Goal: Information Seeking & Learning: Learn about a topic

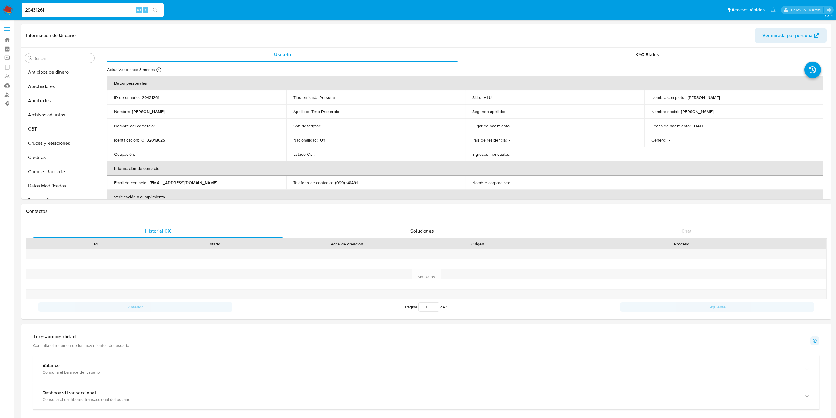
select select "10"
click at [48, 5] on div "29431261 Alt s" at bounding box center [93, 10] width 142 height 14
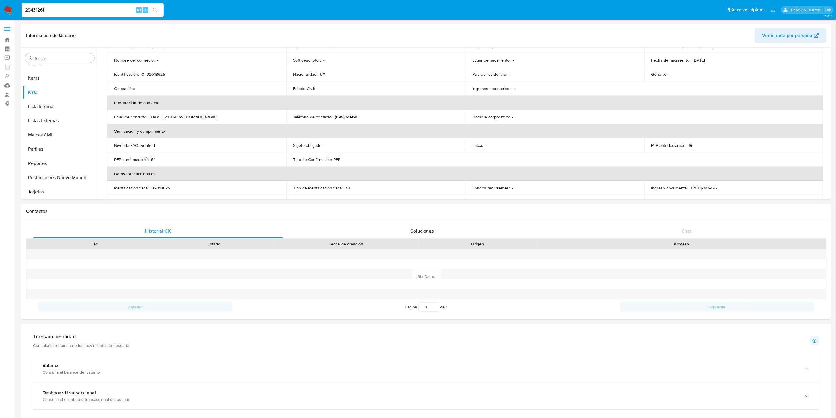
click at [49, 9] on input "29431261" at bounding box center [93, 10] width 142 height 8
paste input "77057185"
type input "277057185"
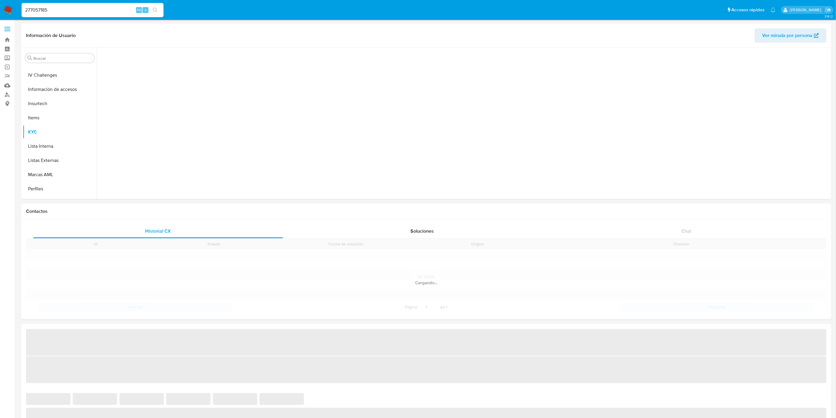
scroll to position [292, 0]
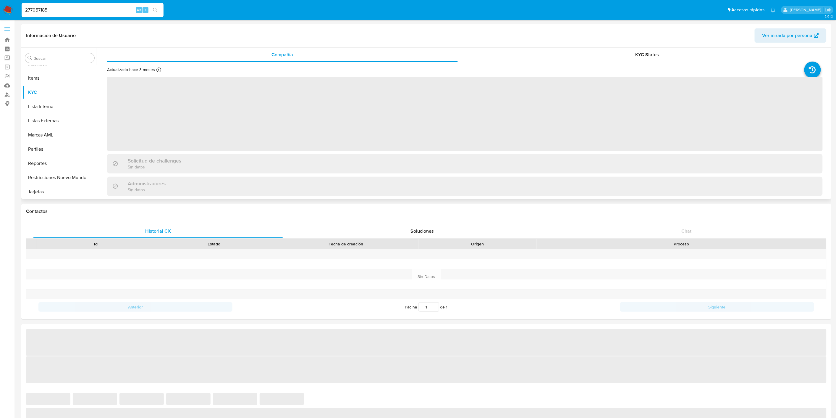
select select "10"
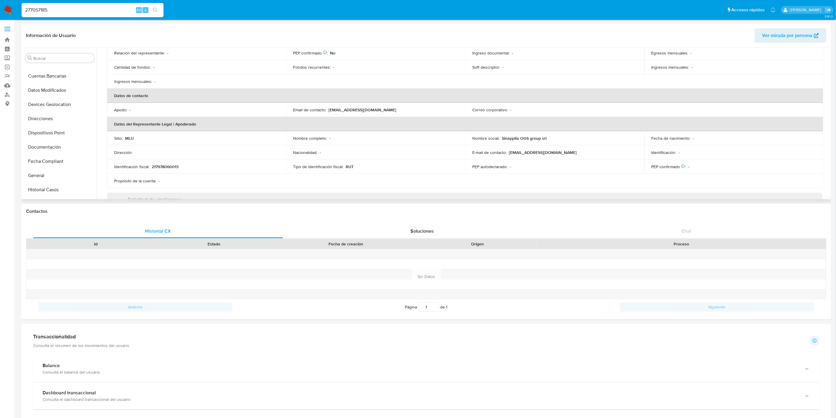
scroll to position [95, 0]
click at [51, 171] on button "General" at bounding box center [57, 176] width 69 height 14
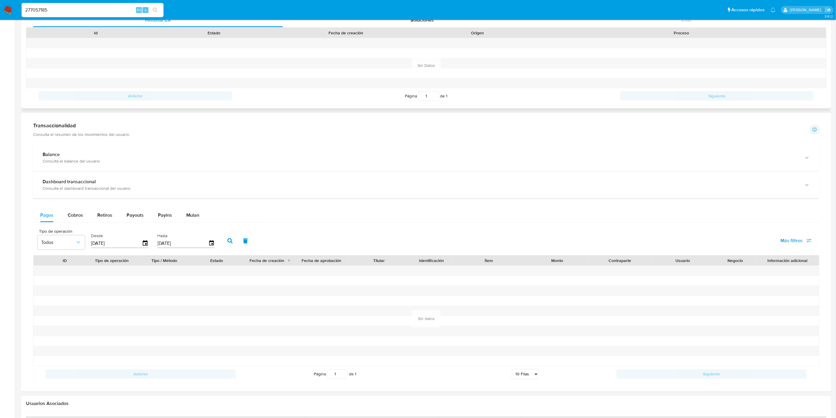
scroll to position [316, 0]
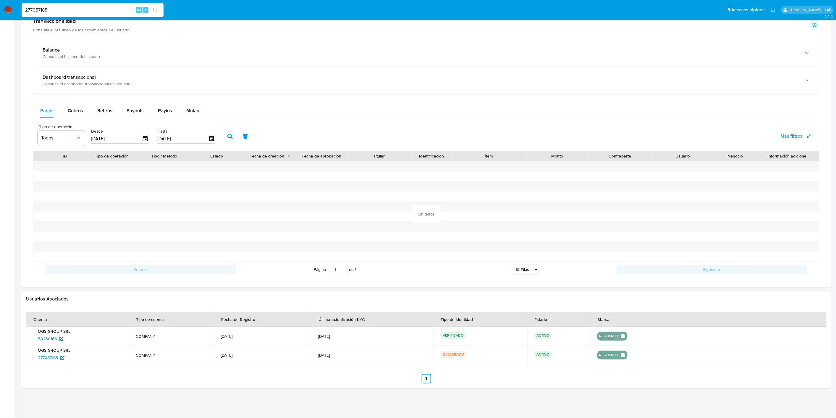
click at [54, 5] on div "277057185 Alt s" at bounding box center [93, 10] width 142 height 14
click at [54, 8] on input "277057185" at bounding box center [93, 10] width 142 height 8
paste input "1219217161"
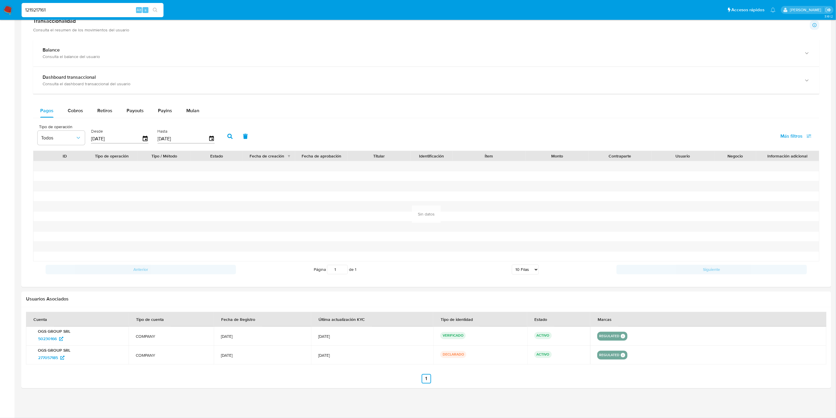
type input "1219217161"
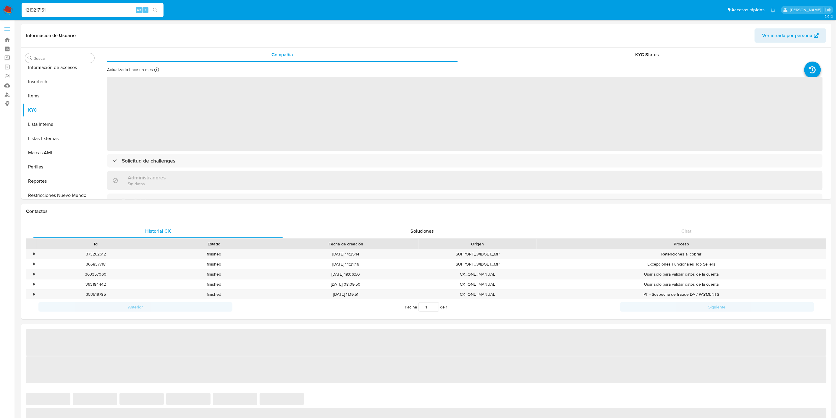
select select "10"
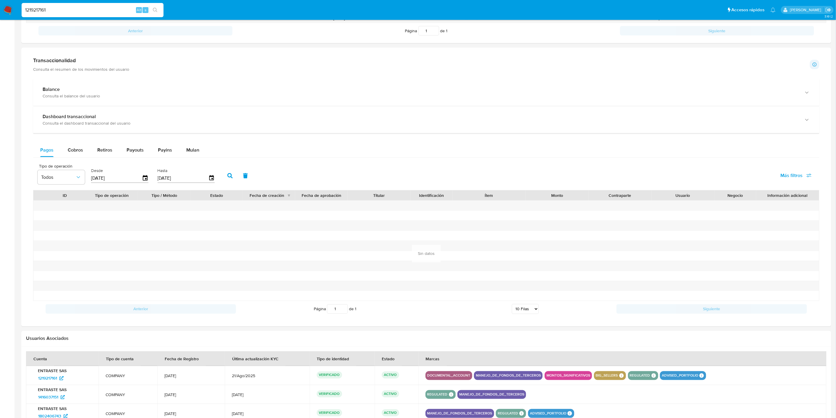
scroll to position [329, 0]
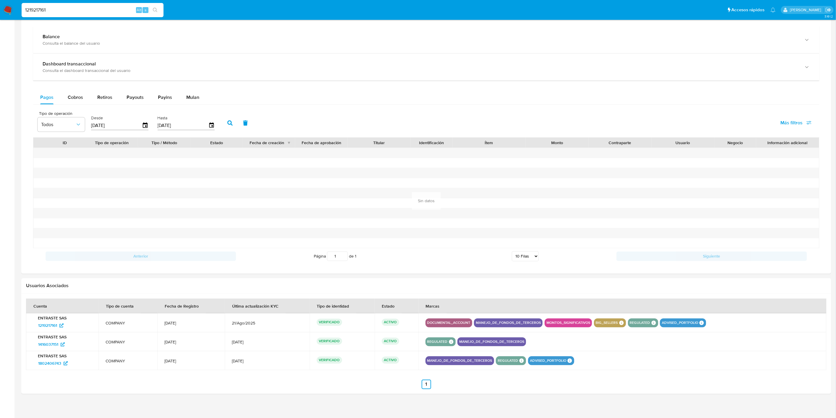
click at [51, 9] on input "1219217161" at bounding box center [93, 10] width 142 height 8
paste input "33148686"
type input "133148686"
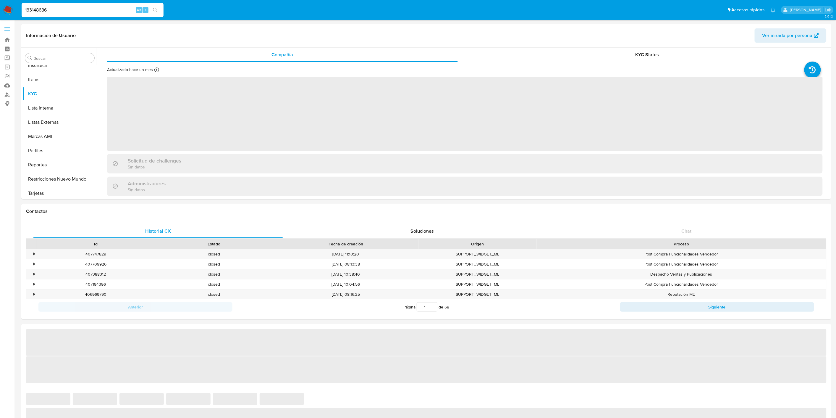
scroll to position [292, 0]
select select "10"
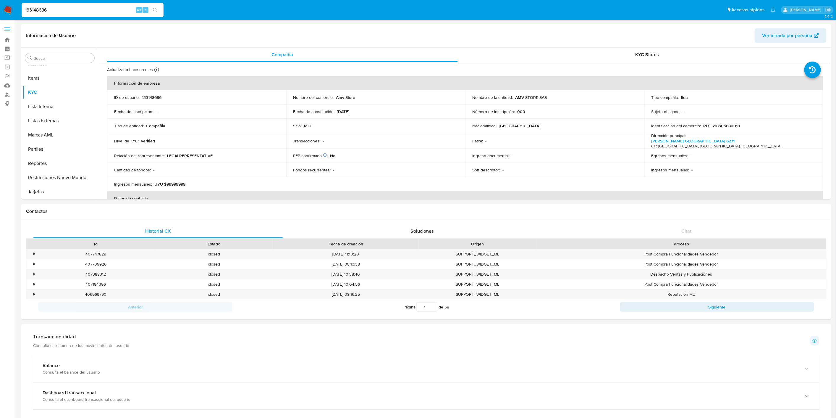
click at [51, 7] on input "133148686" at bounding box center [93, 10] width 142 height 8
paste input "5447477"
type input "544747786"
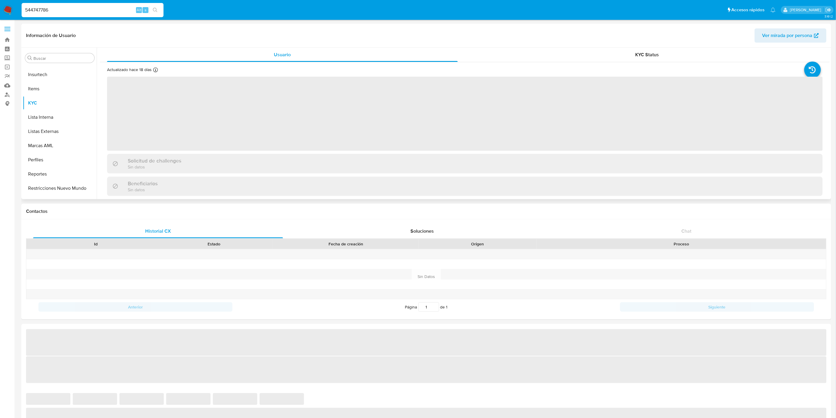
scroll to position [292, 0]
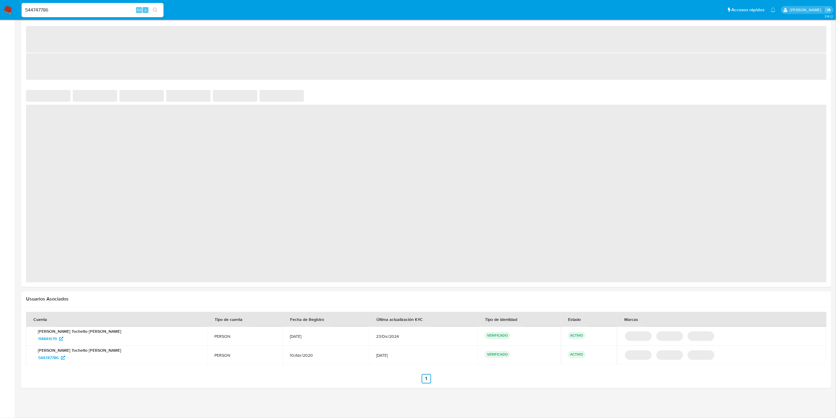
select select "10"
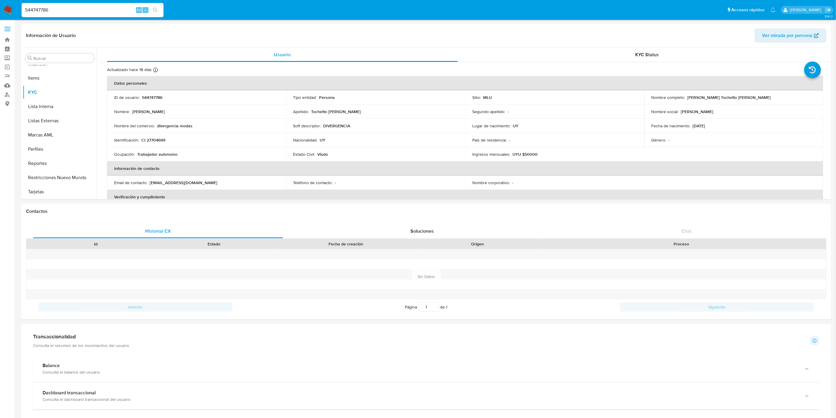
scroll to position [247, 0]
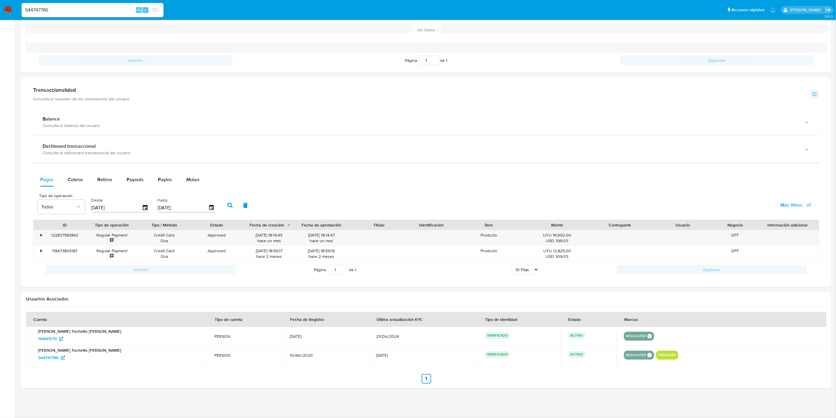
click at [58, 11] on input "544747786" at bounding box center [93, 10] width 142 height 8
paste input "352801599"
type input "352801599"
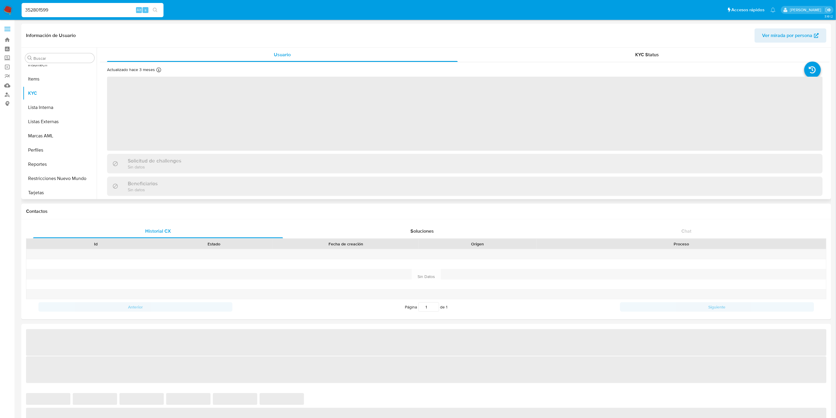
scroll to position [292, 0]
select select "10"
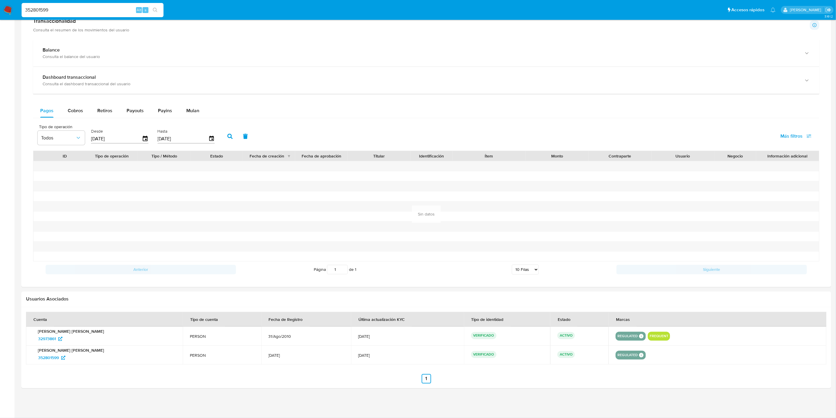
scroll to position [316, 0]
click at [52, 9] on input "352801599" at bounding box center [93, 10] width 142 height 8
paste input "9883531"
type input "39883531"
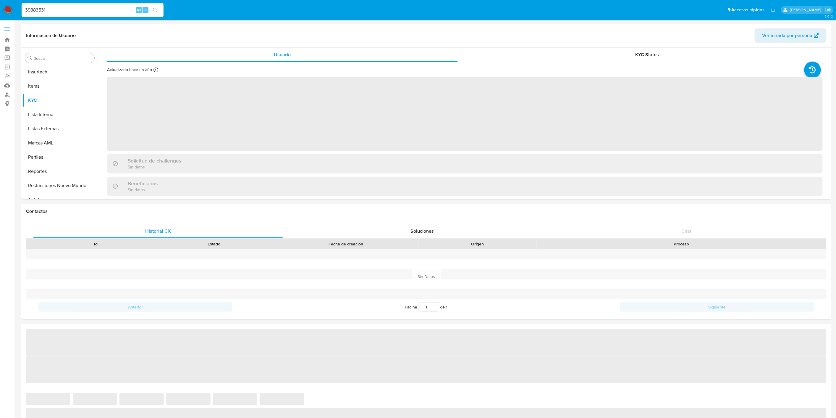
scroll to position [292, 0]
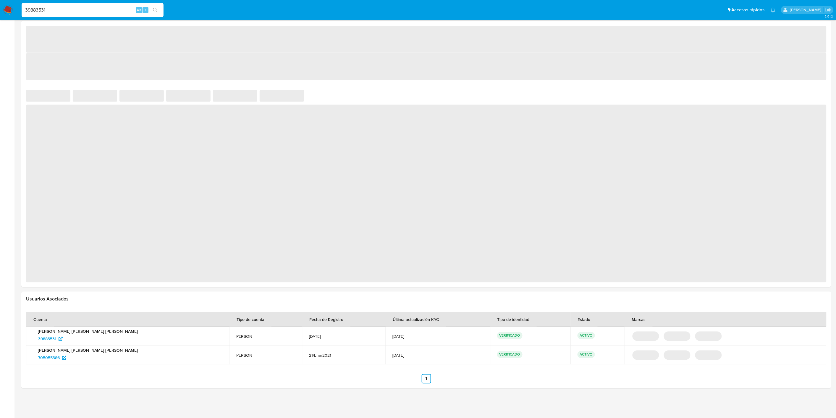
select select "10"
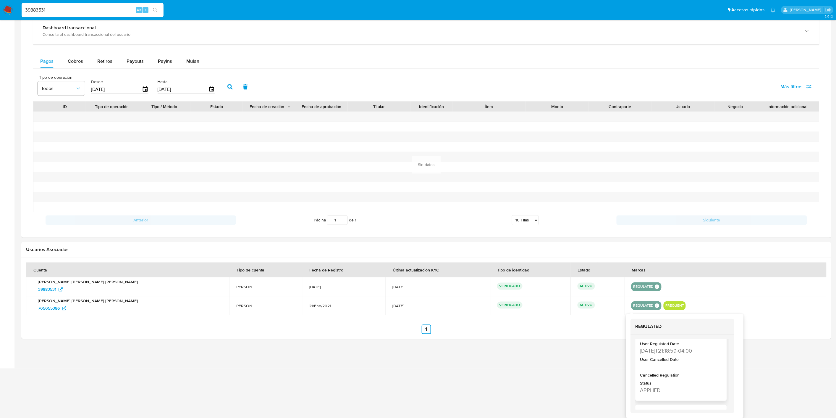
scroll to position [66, 0]
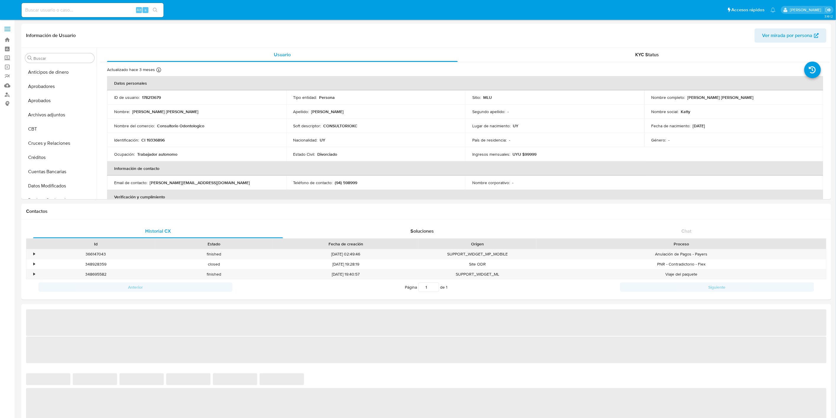
select select "10"
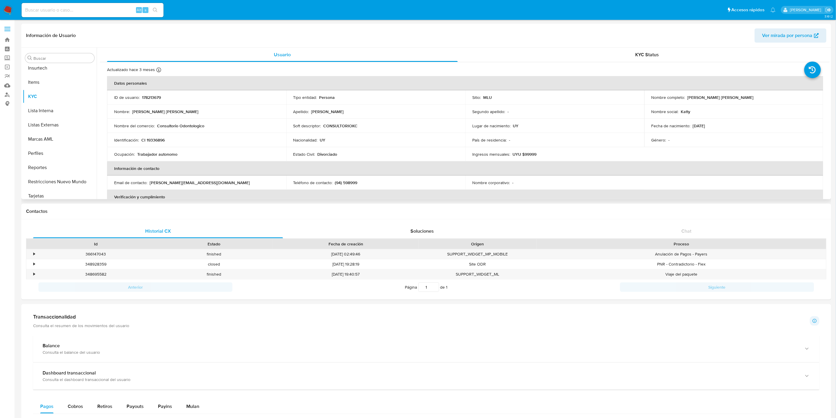
scroll to position [292, 0]
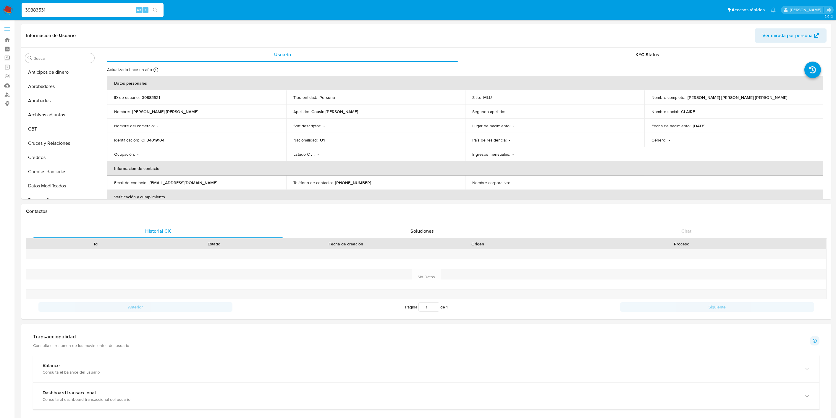
select select "10"
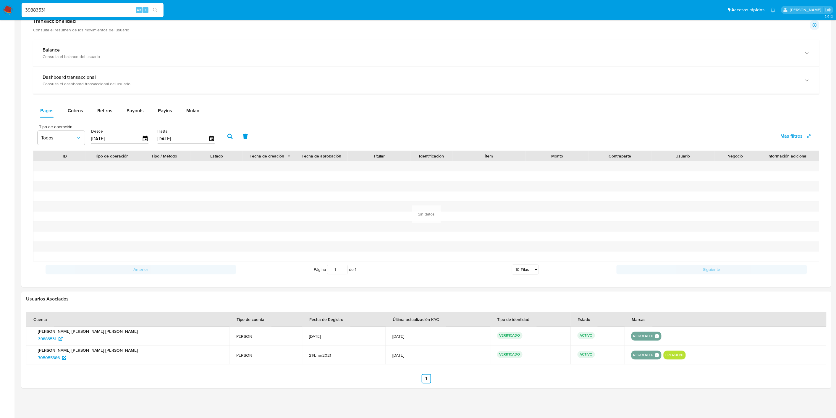
scroll to position [316, 0]
click at [41, 12] on input "39883531" at bounding box center [93, 10] width 142 height 8
paste input "1922343187"
type input "1922343187"
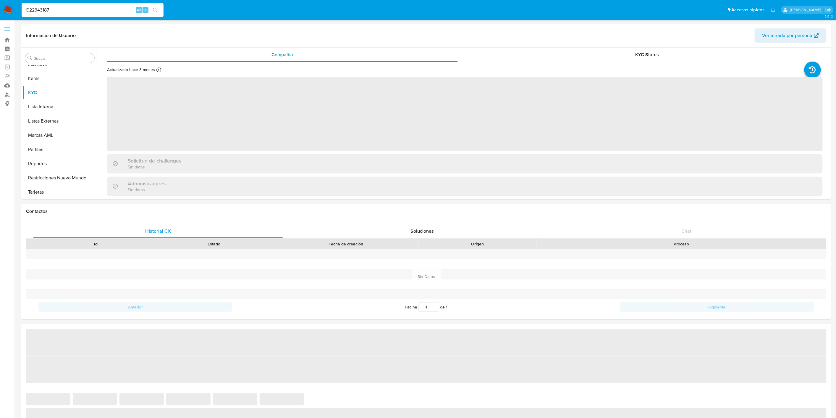
scroll to position [292, 0]
select select "10"
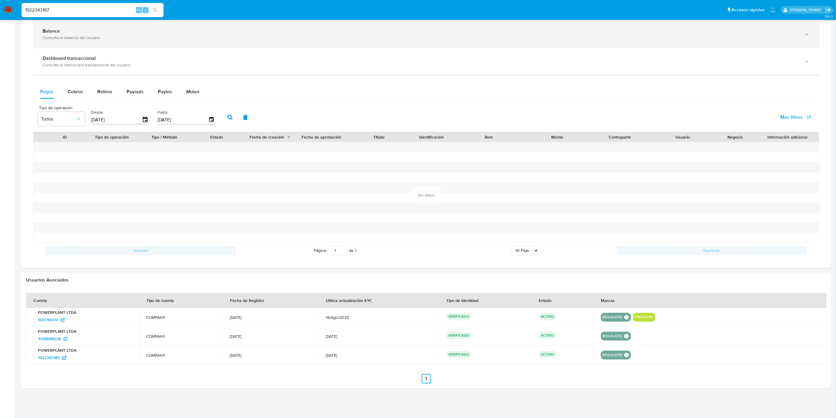
scroll to position [335, 0]
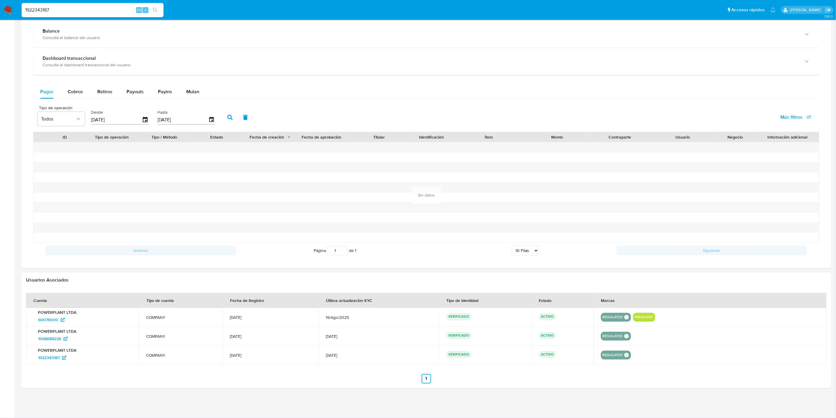
click at [51, 10] on input "1922343187" at bounding box center [93, 10] width 142 height 8
paste input "621199984"
type input "621199984"
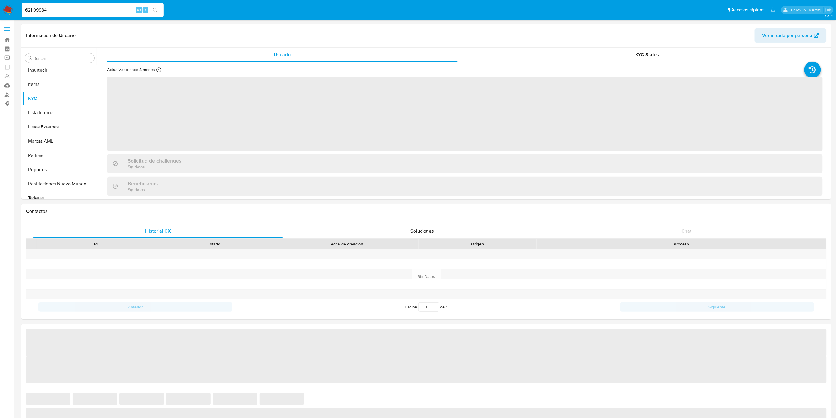
scroll to position [292, 0]
select select "10"
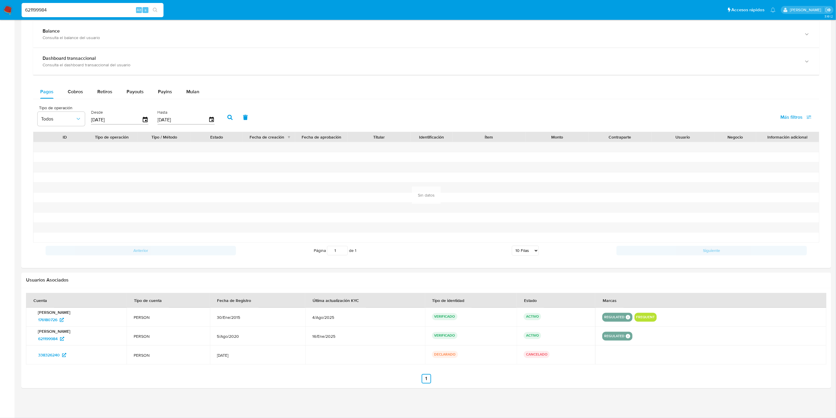
scroll to position [335, 0]
click at [62, 13] on input "621199984" at bounding box center [93, 10] width 142 height 8
paste input "566506452"
type input "566506452"
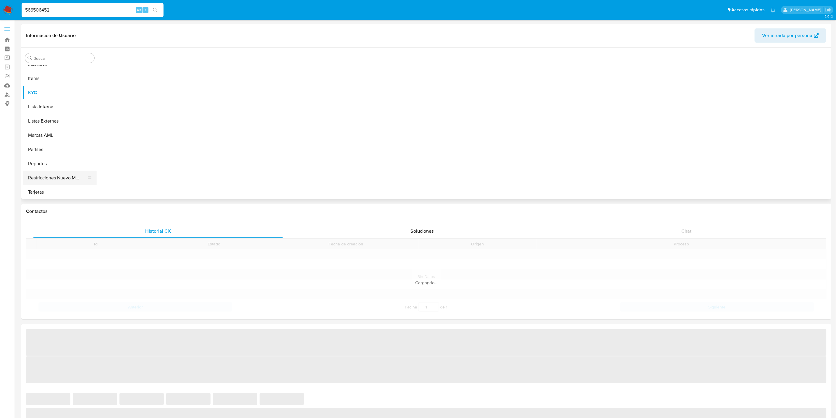
scroll to position [292, 0]
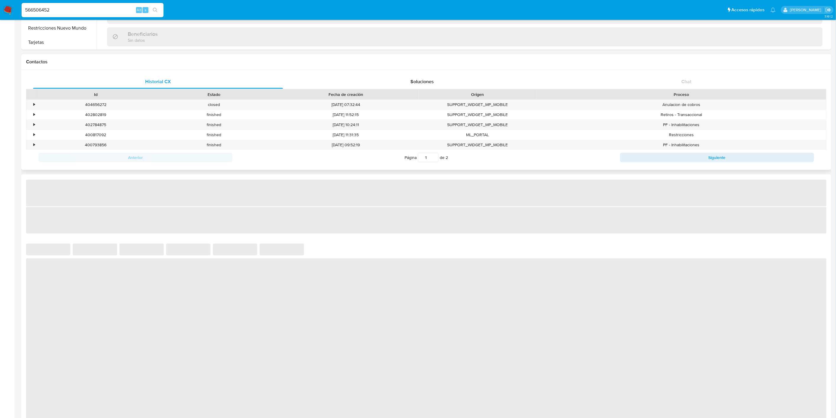
select select "10"
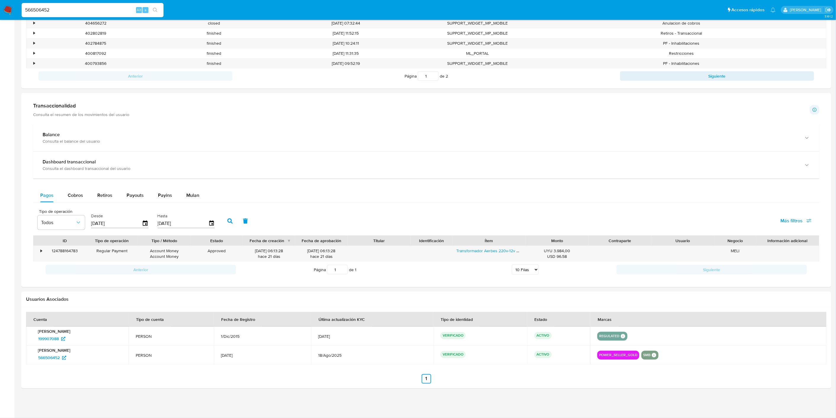
scroll to position [231, 0]
click at [51, 338] on span "199907088" at bounding box center [48, 338] width 21 height 9
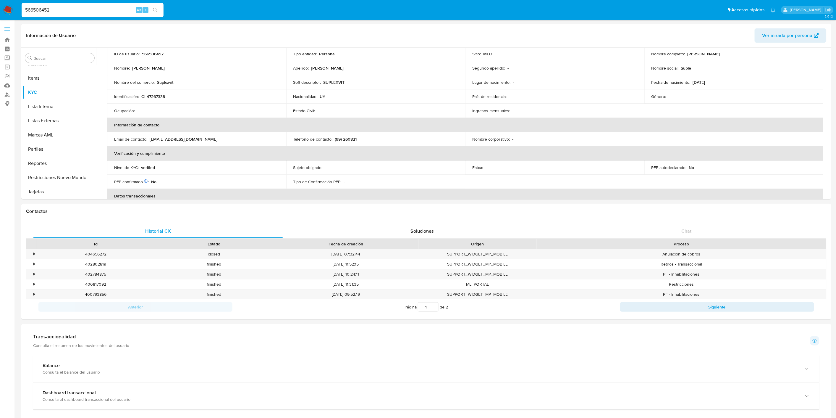
scroll to position [0, 0]
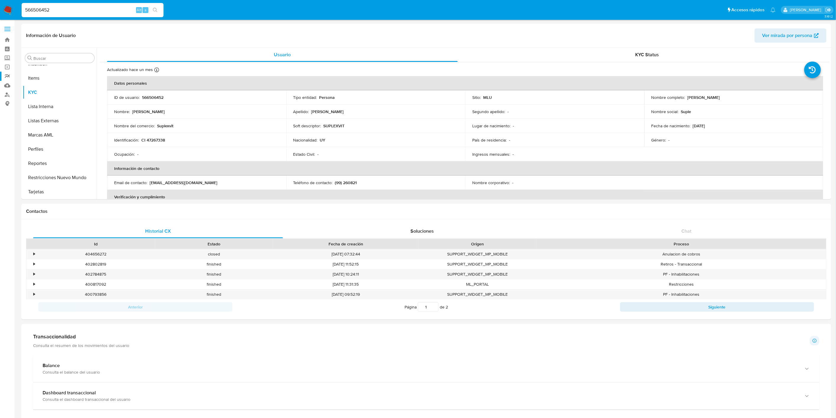
click at [1, 73] on link "Reportes" at bounding box center [35, 76] width 70 height 9
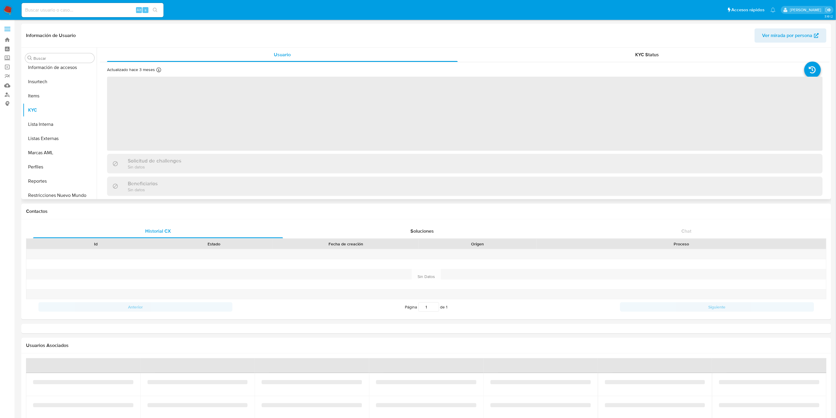
select select "10"
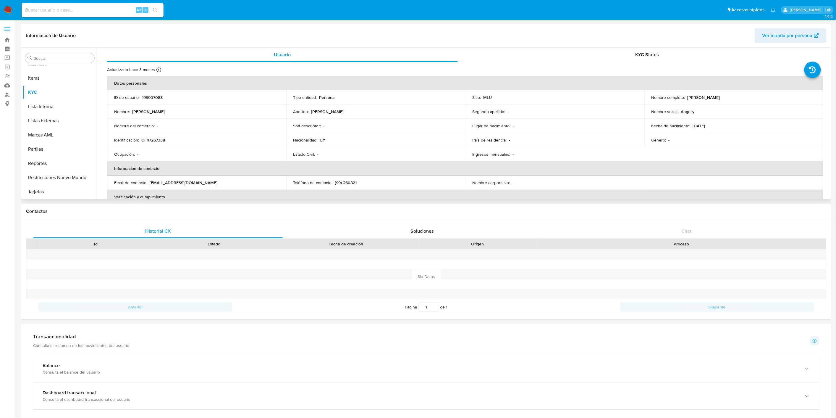
scroll to position [286, 0]
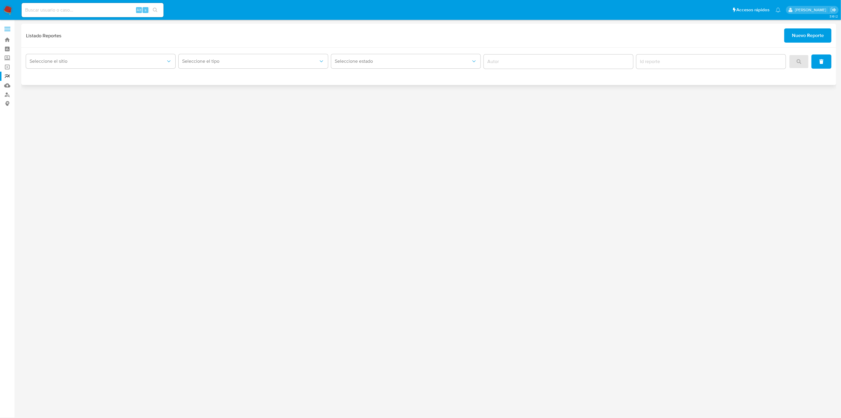
click at [105, 70] on div "Seleccione el sitio" at bounding box center [100, 61] width 149 height 18
click at [113, 58] on button "Seleccione el sitio" at bounding box center [100, 61] width 149 height 14
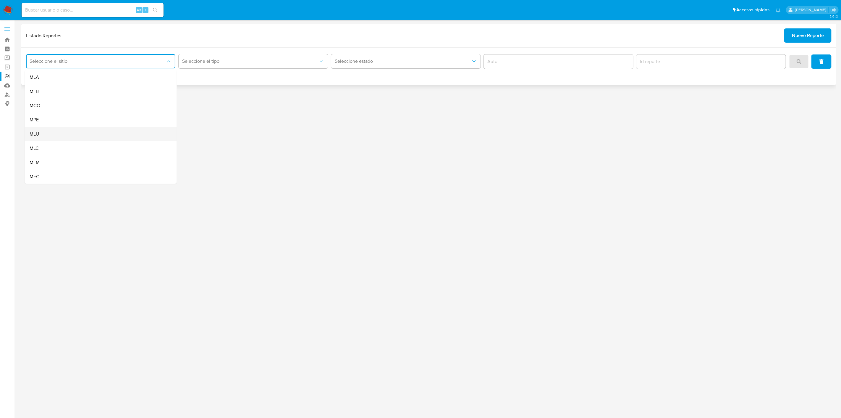
click at [98, 134] on div "MLU" at bounding box center [99, 134] width 139 height 14
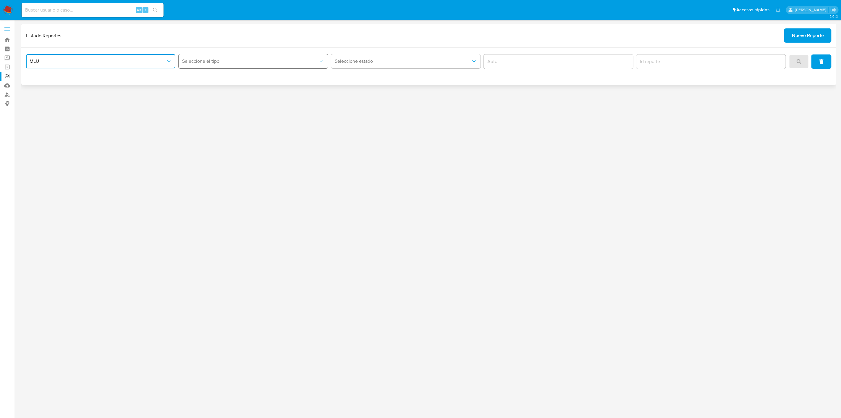
click at [305, 56] on button "Seleccione el tipo" at bounding box center [253, 61] width 149 height 14
click at [290, 75] on div "Circunstanciado" at bounding box center [251, 77] width 139 height 14
click at [796, 57] on button "search" at bounding box center [799, 61] width 20 height 14
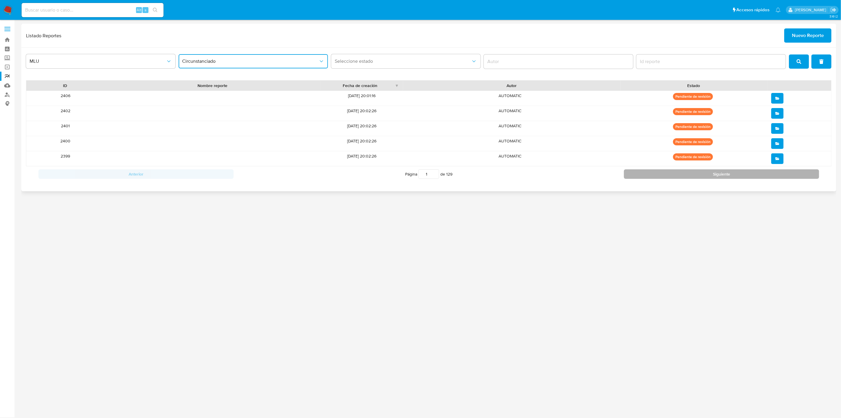
click at [706, 174] on button "Siguiente" at bounding box center [721, 173] width 195 height 9
click at [669, 178] on button "Siguiente" at bounding box center [721, 173] width 195 height 9
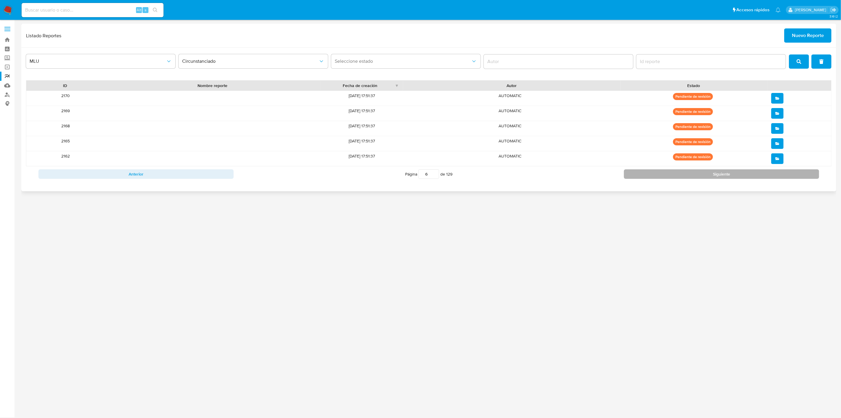
click at [669, 178] on button "Siguiente" at bounding box center [721, 173] width 195 height 9
click at [689, 172] on button "Siguiente" at bounding box center [721, 173] width 195 height 9
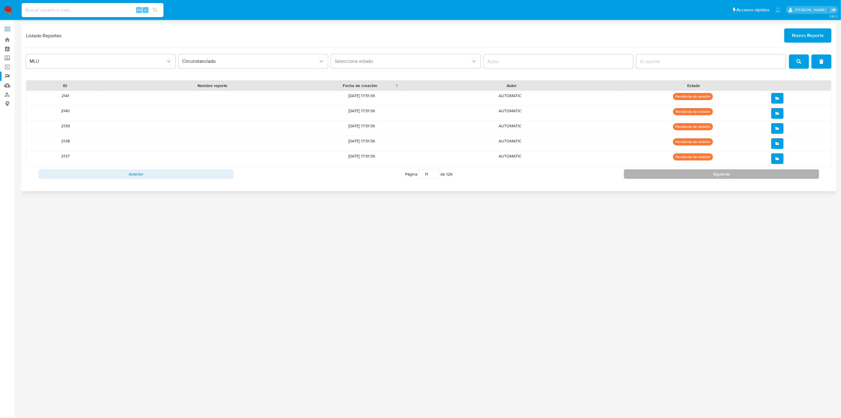
click at [689, 172] on button "Siguiente" at bounding box center [721, 173] width 195 height 9
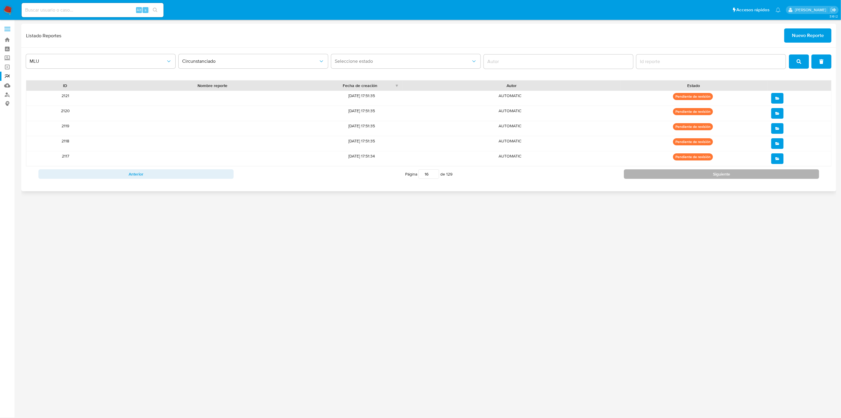
click at [689, 172] on button "Siguiente" at bounding box center [721, 173] width 195 height 9
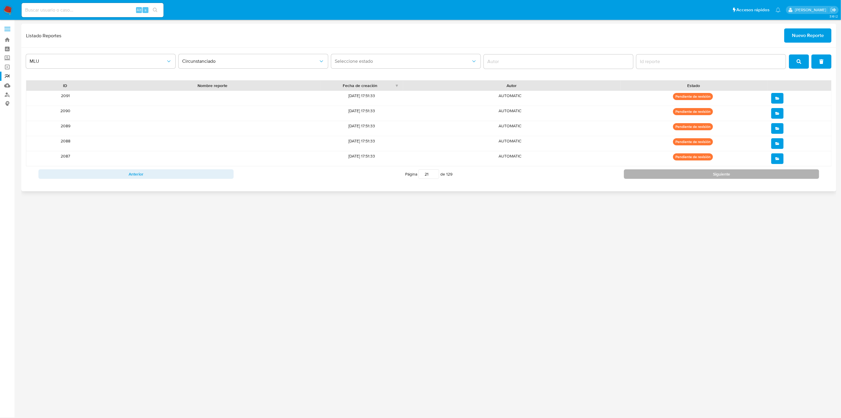
click at [689, 172] on button "Siguiente" at bounding box center [721, 173] width 195 height 9
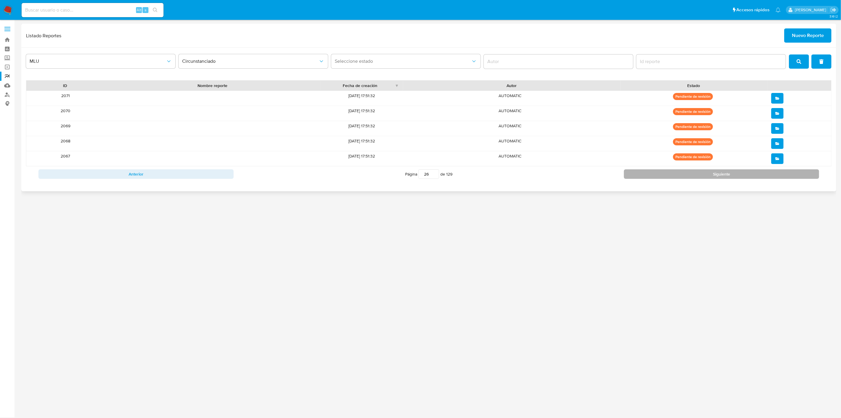
click at [689, 172] on button "Siguiente" at bounding box center [721, 173] width 195 height 9
click at [688, 172] on button "Siguiente" at bounding box center [721, 173] width 195 height 9
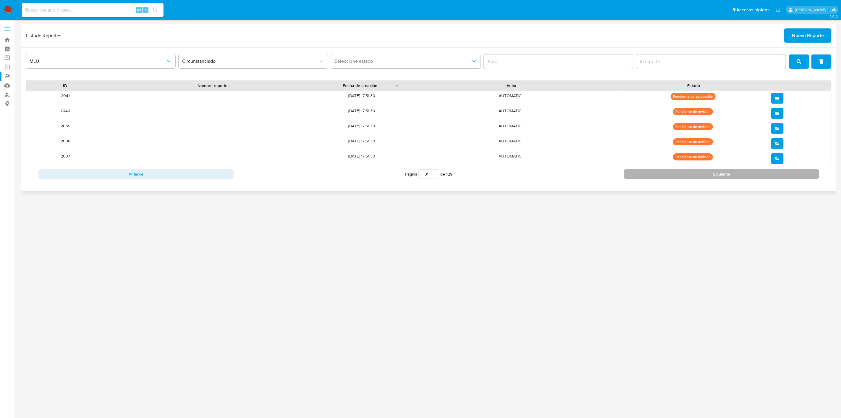
click at [753, 175] on button "Siguiente" at bounding box center [721, 173] width 195 height 9
click at [752, 175] on button "Siguiente" at bounding box center [721, 173] width 195 height 9
click at [751, 176] on button "Siguiente" at bounding box center [721, 173] width 195 height 9
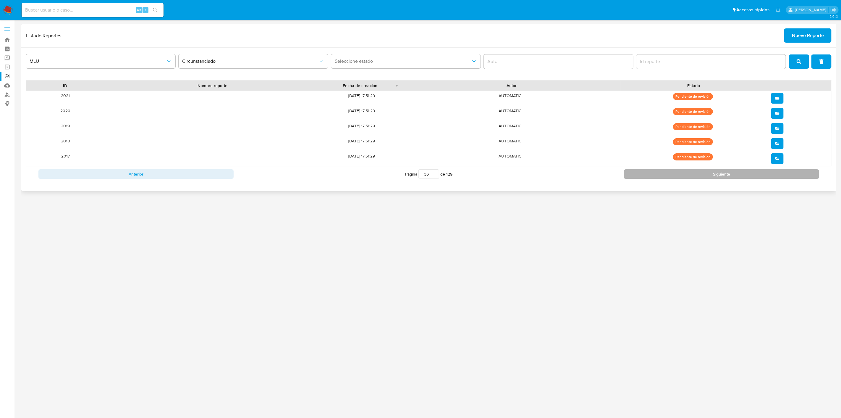
click at [751, 176] on button "Siguiente" at bounding box center [721, 173] width 195 height 9
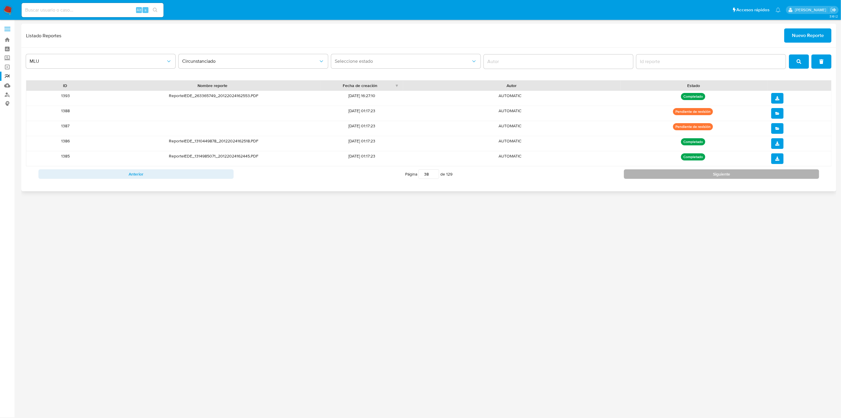
click at [750, 177] on button "Siguiente" at bounding box center [721, 173] width 195 height 9
type input "40"
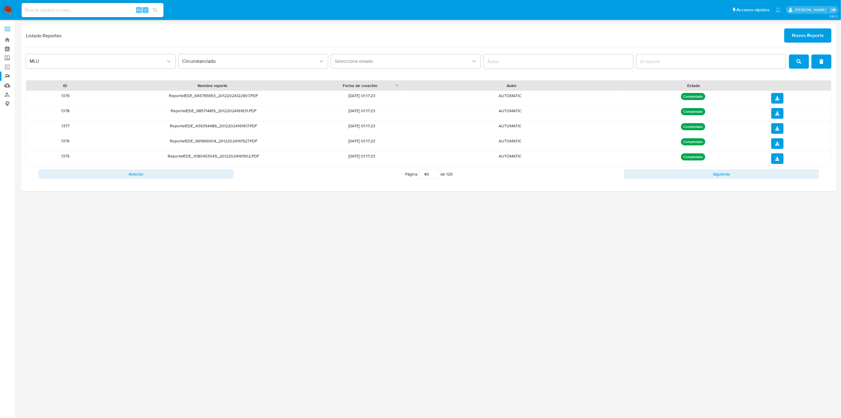
click at [68, 6] on input at bounding box center [93, 10] width 142 height 8
paste input "120321377"
type input "120321377"
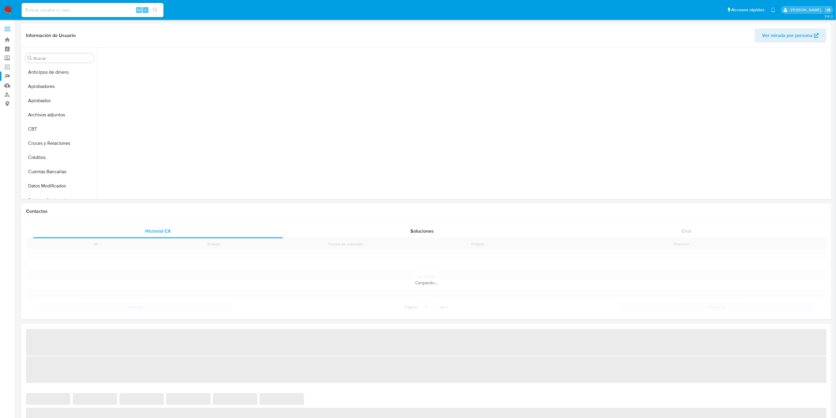
scroll to position [275, 0]
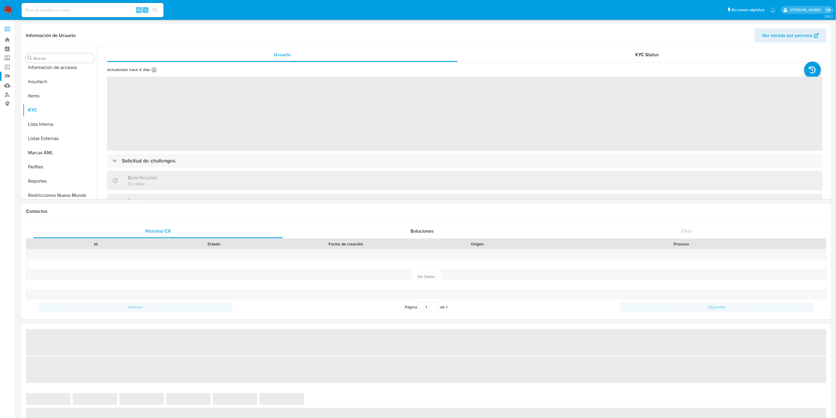
select select "10"
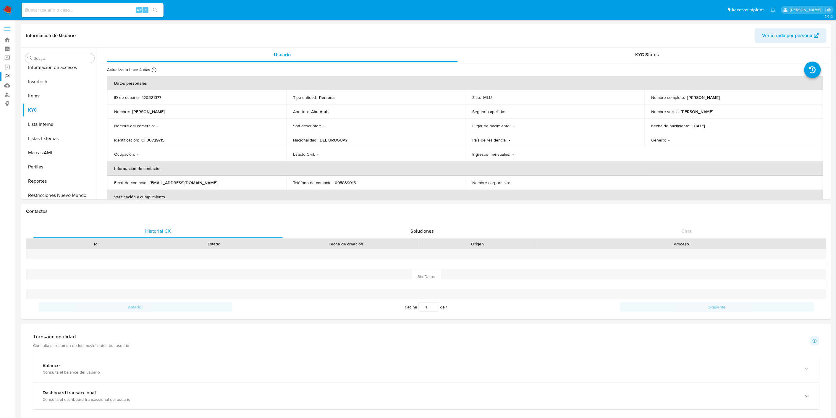
scroll to position [292, 0]
click at [61, 17] on div "Alt s" at bounding box center [93, 10] width 142 height 14
click at [65, 11] on input at bounding box center [93, 10] width 142 height 8
paste input "83198226"
type input "83198226"
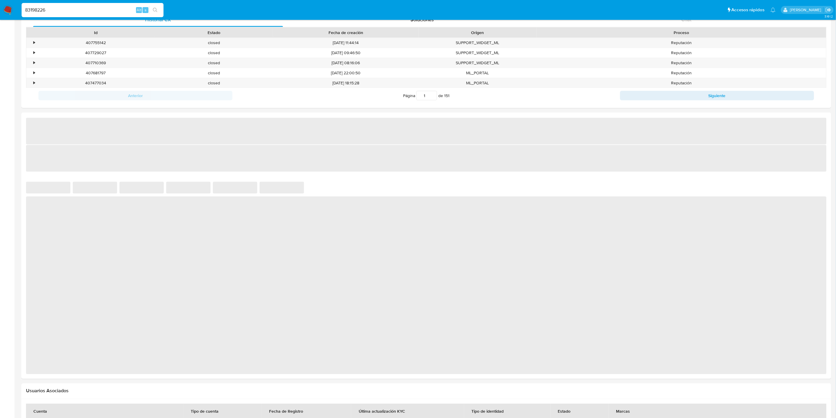
scroll to position [324, 0]
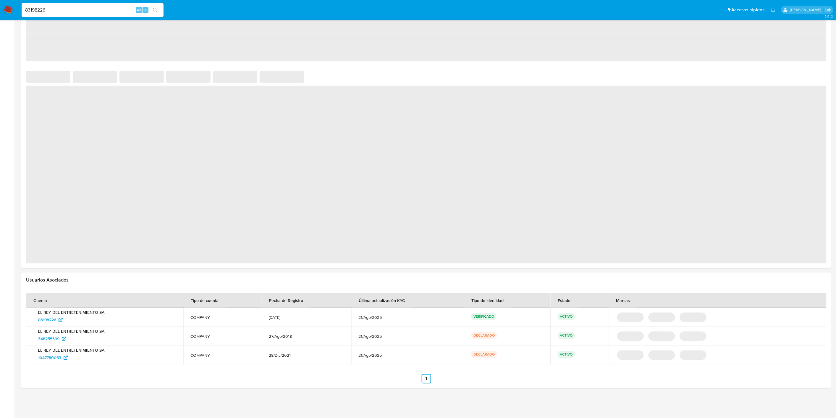
select select "10"
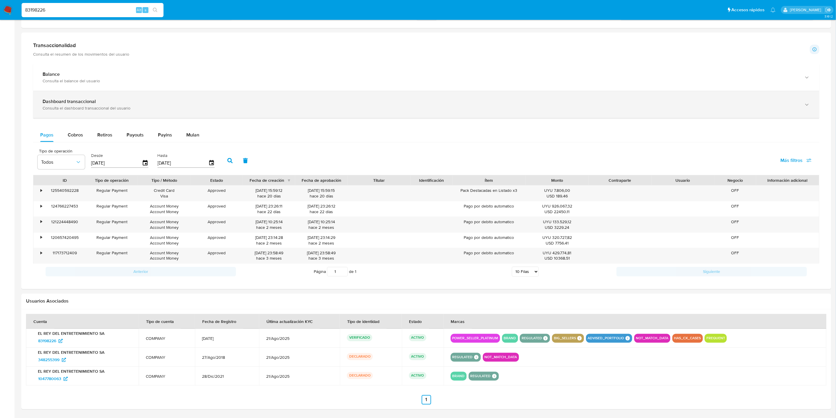
scroll to position [280, 0]
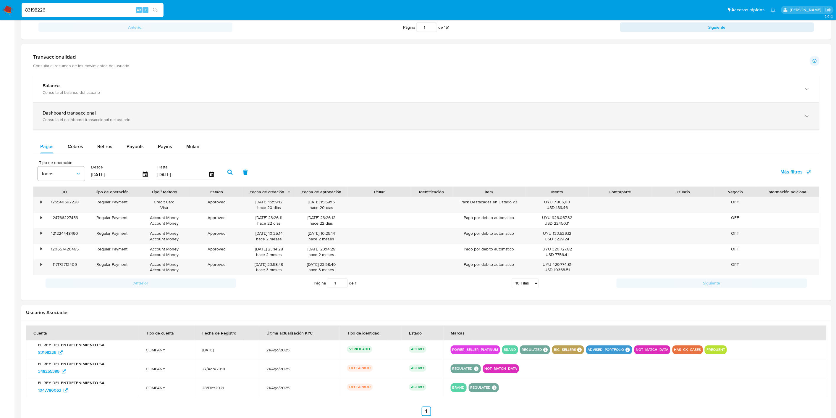
click at [99, 107] on div "Dashboard transaccional Consulta el dashboard transaccional del usuario" at bounding box center [426, 116] width 787 height 27
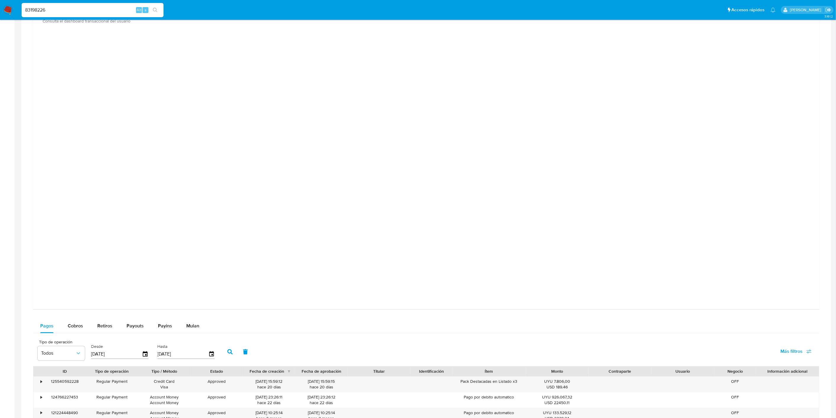
scroll to position [345, 0]
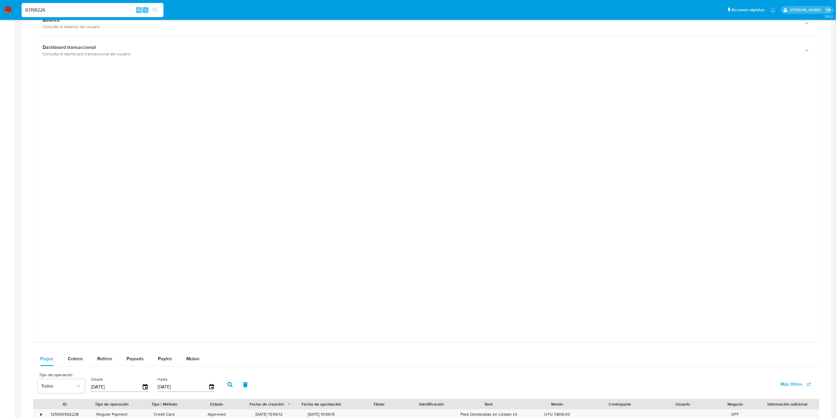
click at [647, 290] on div at bounding box center [426, 202] width 777 height 266
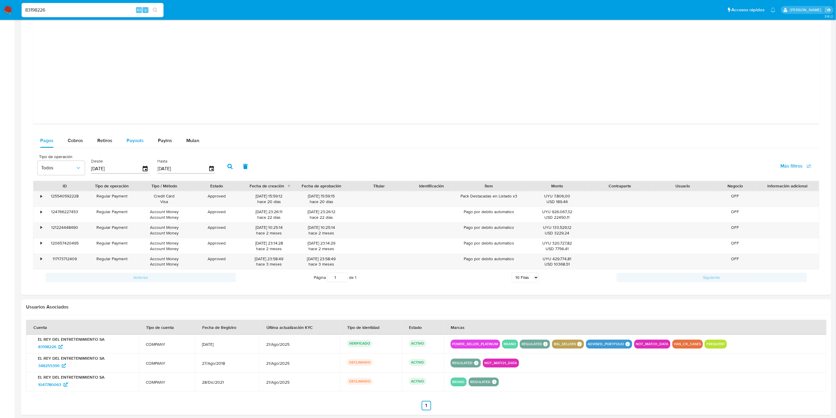
scroll to position [590, 0]
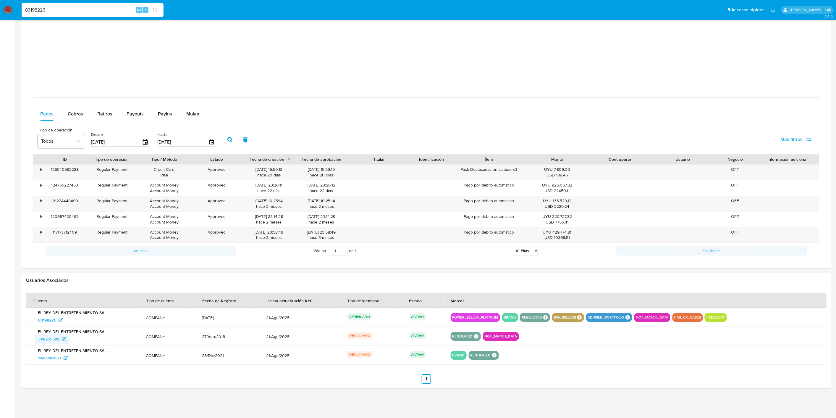
click at [54, 338] on span "348255399" at bounding box center [48, 338] width 21 height 9
click at [57, 358] on span "1047780063" at bounding box center [49, 357] width 23 height 9
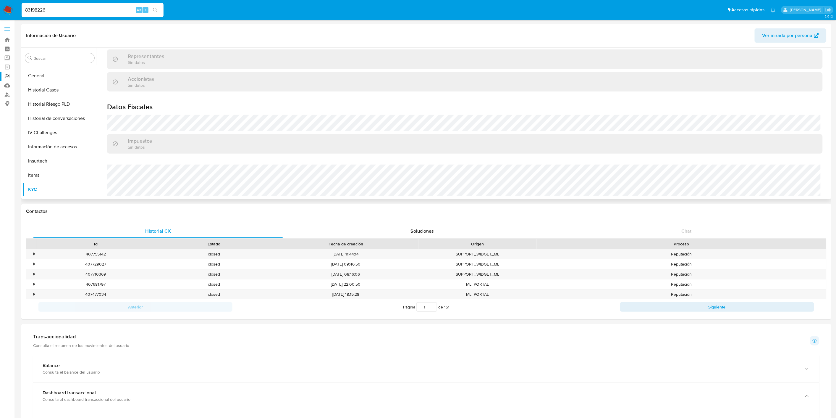
scroll to position [128, 0]
click at [52, 140] on button "General" at bounding box center [57, 143] width 69 height 14
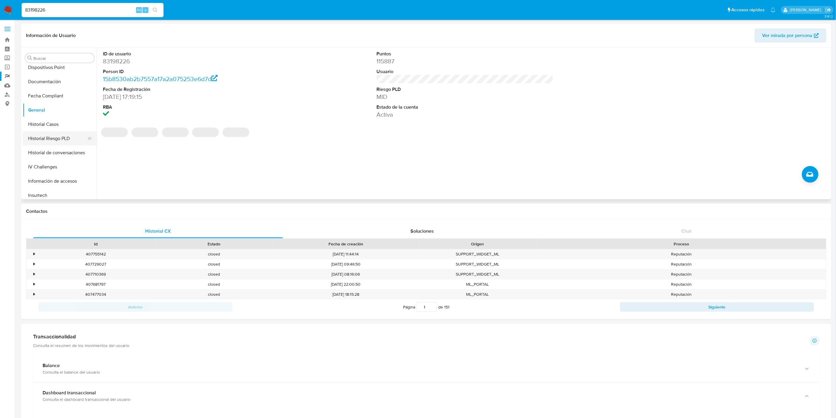
scroll to position [227, 0]
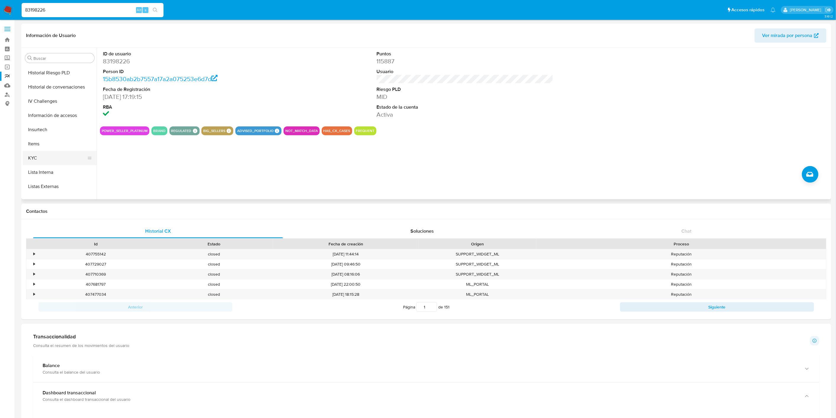
click at [45, 156] on button "KYC" at bounding box center [57, 158] width 69 height 14
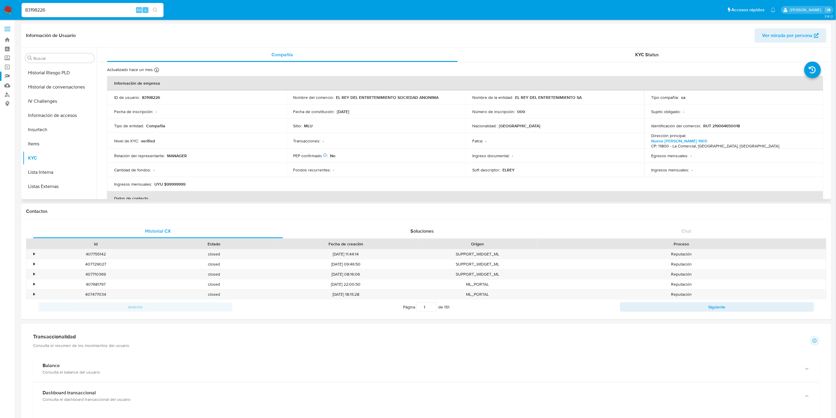
scroll to position [197, 0]
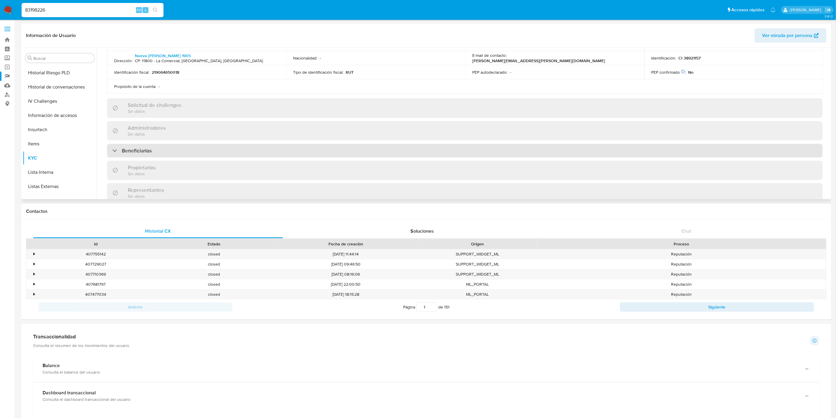
click at [568, 147] on div "Beneficiarios" at bounding box center [465, 151] width 716 height 14
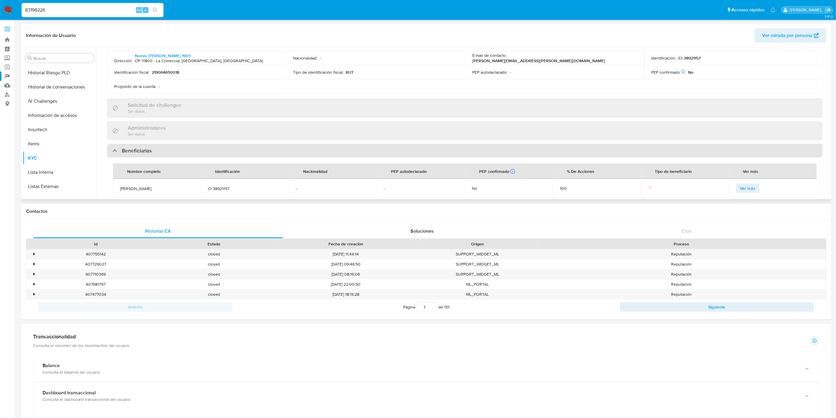
click at [568, 147] on div "Beneficiarios" at bounding box center [465, 151] width 716 height 14
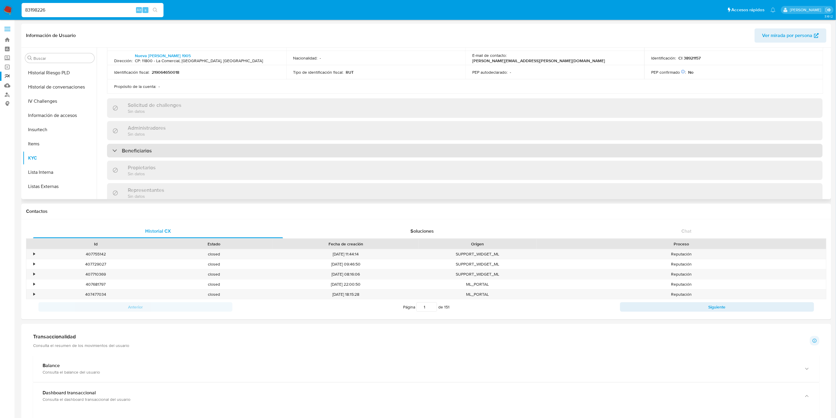
click at [568, 147] on div "Beneficiarios" at bounding box center [465, 151] width 716 height 14
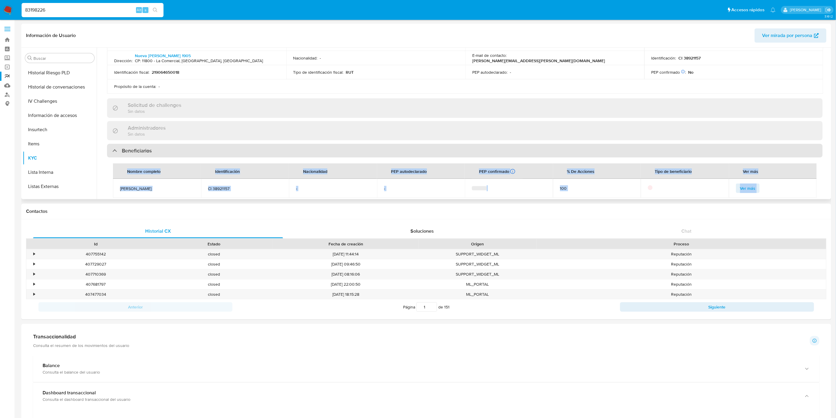
click at [568, 147] on div "Beneficiarios" at bounding box center [465, 151] width 716 height 14
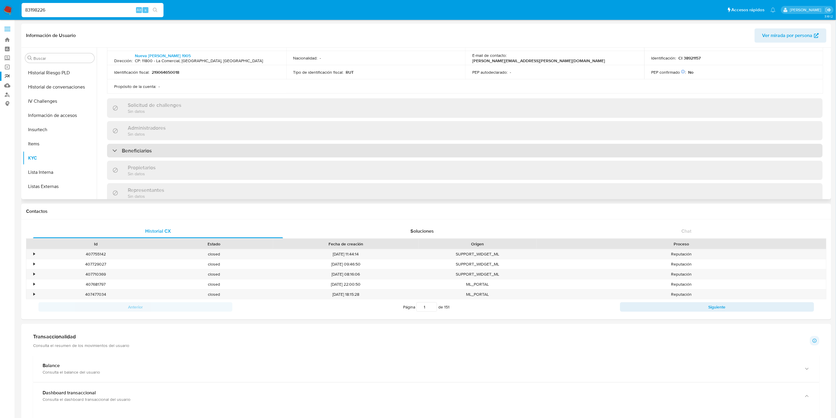
click at [568, 147] on div "Beneficiarios" at bounding box center [465, 151] width 716 height 14
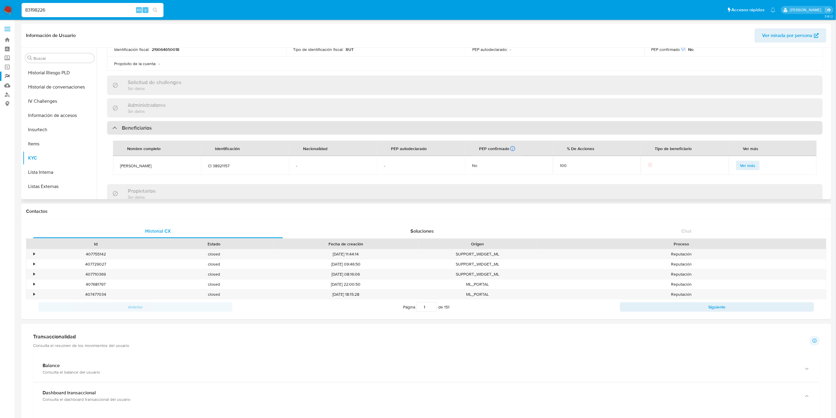
scroll to position [230, 0]
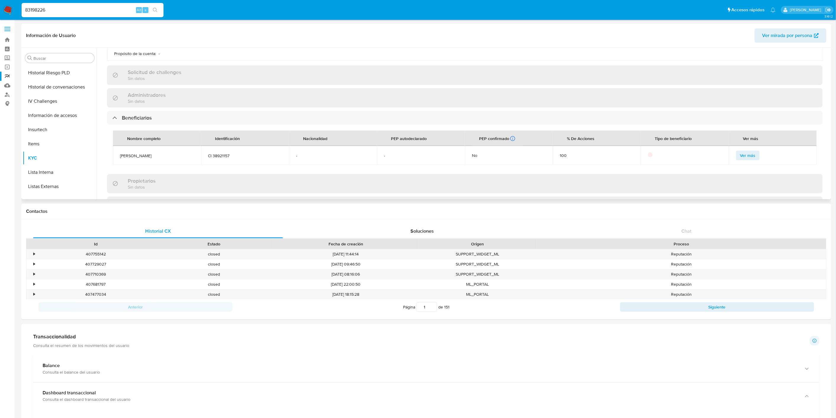
click at [733, 162] on td "Ver más" at bounding box center [773, 155] width 88 height 19
click at [740, 156] on span "Ver más" at bounding box center [747, 155] width 15 height 8
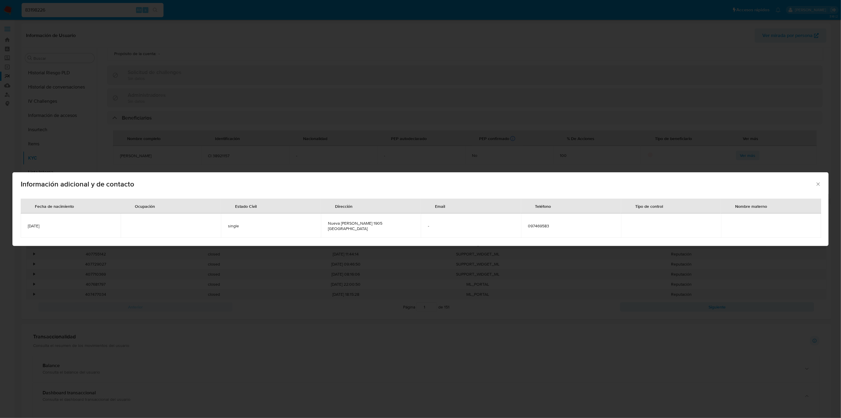
click at [119, 203] on th "Fecha de nacimiento" at bounding box center [71, 206] width 100 height 15
click at [251, 135] on div "Información adicional y de contacto Fecha de nacimiento Ocupación Estado Civil …" at bounding box center [420, 209] width 841 height 418
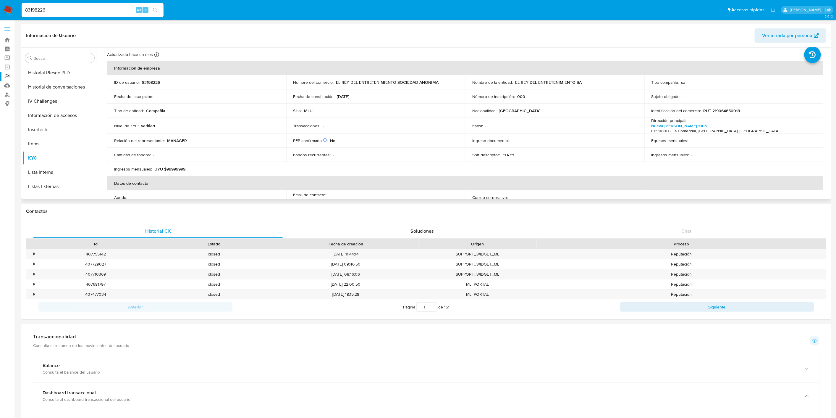
scroll to position [0, 0]
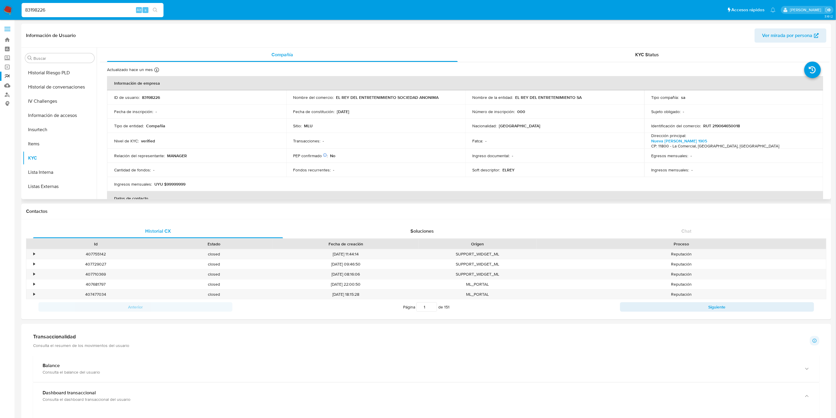
click at [661, 62] on div "Actualizado hace un mes Creado: 11/11/2021 14:59:57 Actualizado: 21/08/2025 23:…" at bounding box center [465, 320] width 730 height 516
click at [655, 49] on div "KYC Status" at bounding box center [647, 55] width 351 height 14
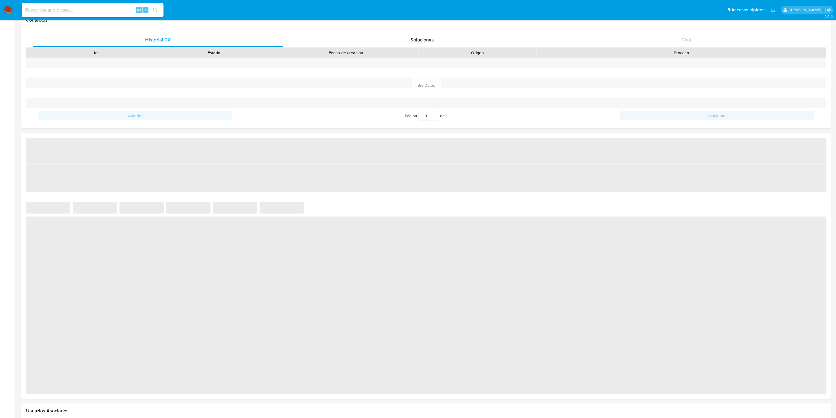
scroll to position [230, 0]
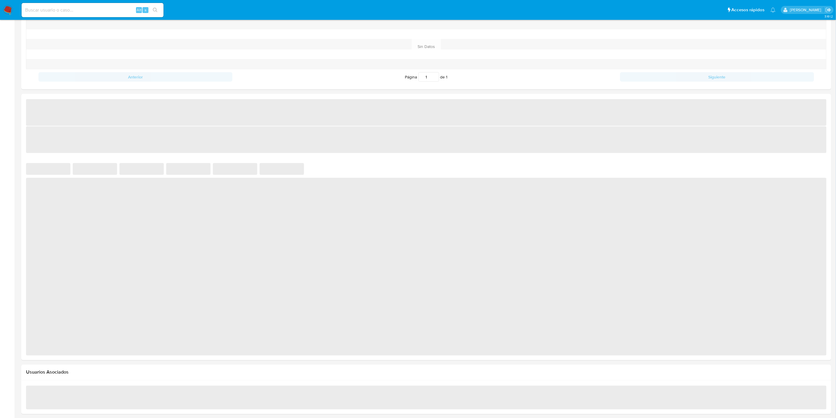
select select "10"
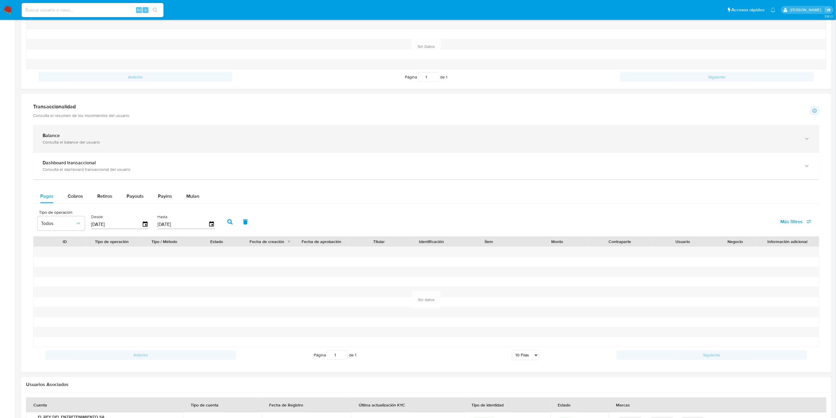
click at [93, 133] on div "Balance" at bounding box center [421, 136] width 756 height 6
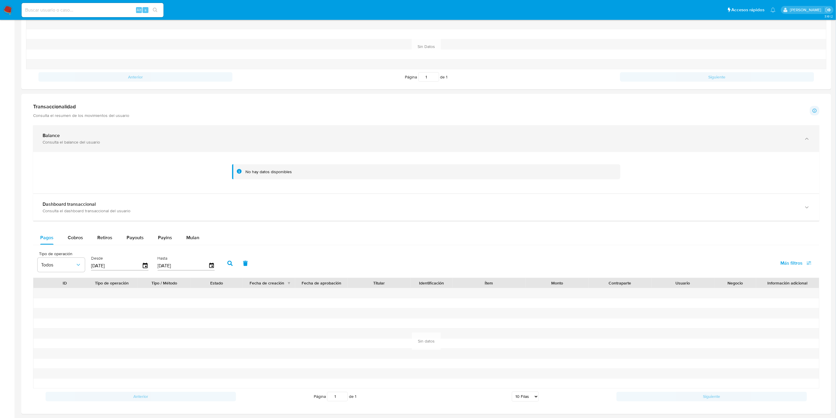
click at [88, 142] on div "Consulta el balance del usuario" at bounding box center [421, 141] width 756 height 5
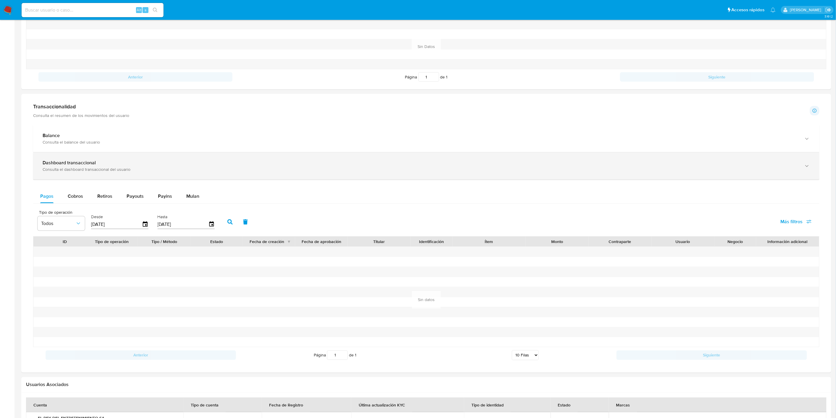
click at [114, 174] on div "Dashboard transaccional Consulta el dashboard transaccional del usuario" at bounding box center [426, 165] width 787 height 27
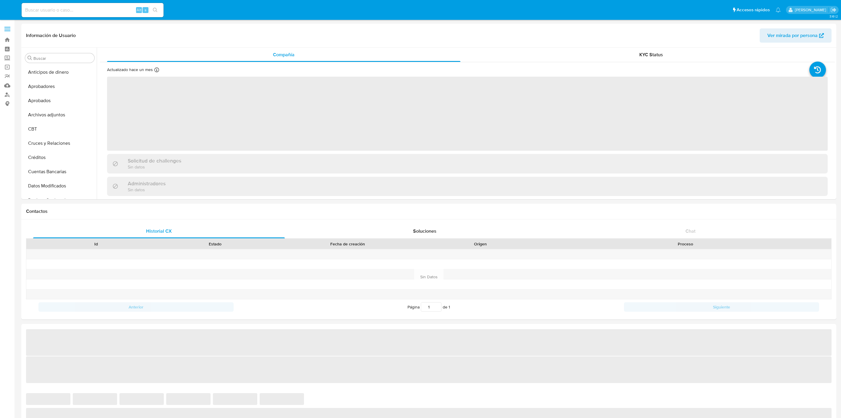
select select "10"
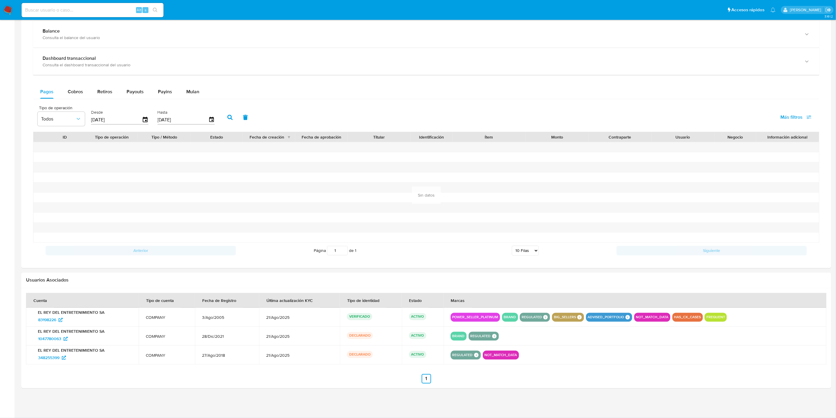
scroll to position [335, 0]
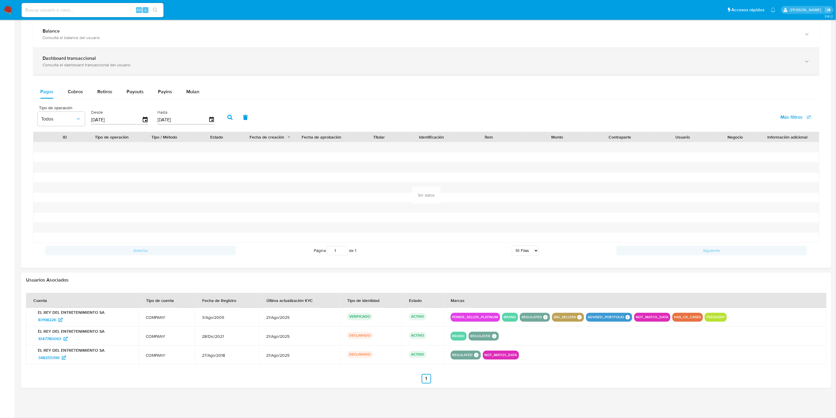
click at [82, 60] on b "Dashboard transaccional" at bounding box center [69, 58] width 53 height 7
